Goal: Information Seeking & Learning: Learn about a topic

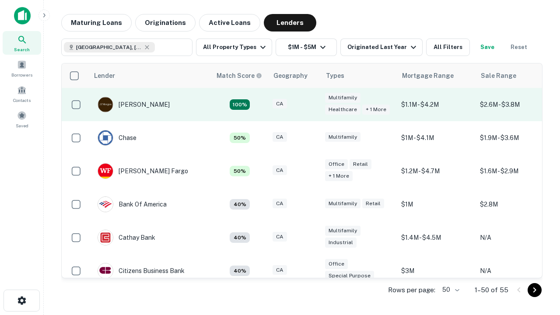
click at [310, 105] on div "CA" at bounding box center [294, 105] width 44 height 12
